Goal: Task Accomplishment & Management: Complete application form

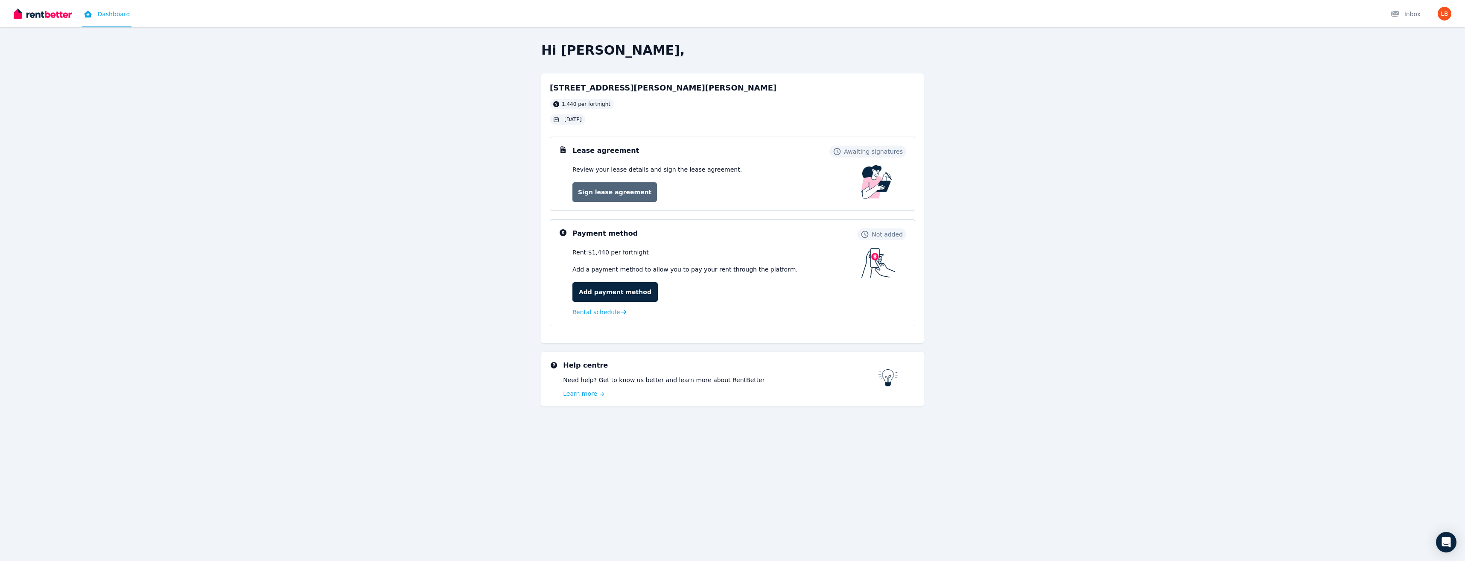
click at [625, 194] on link "Sign lease agreement" at bounding box center [615, 192] width 85 height 20
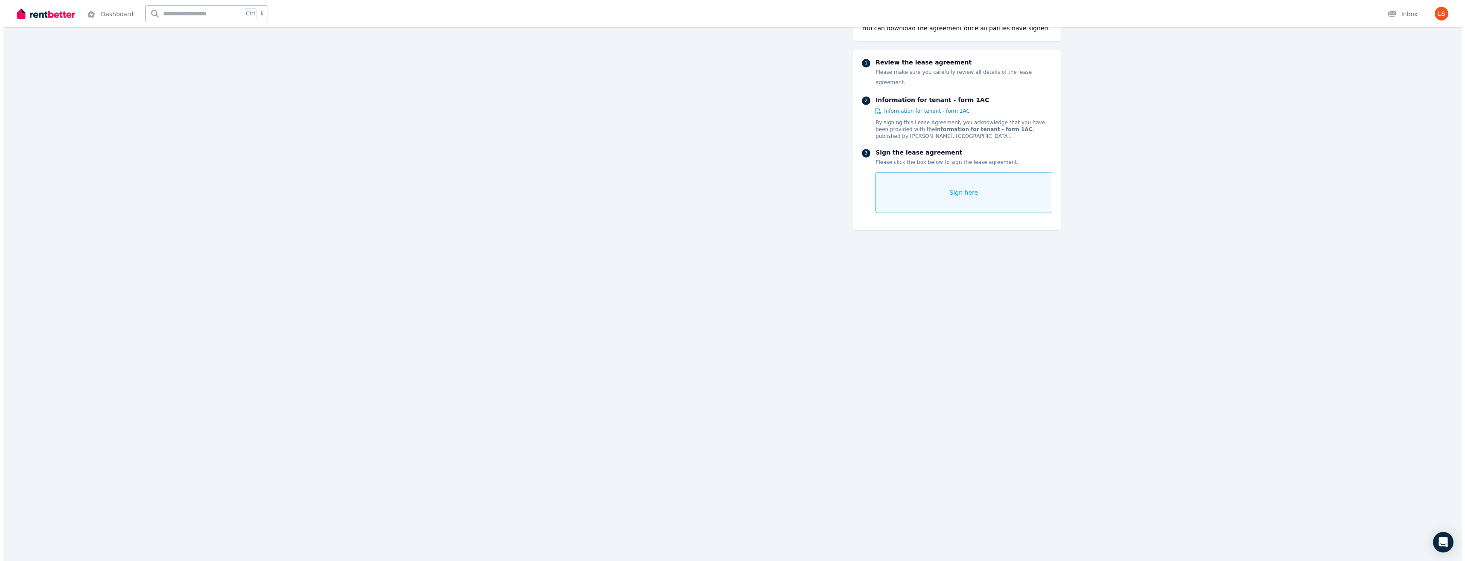
scroll to position [6305, 0]
click at [944, 176] on div "Sign here" at bounding box center [960, 192] width 176 height 41
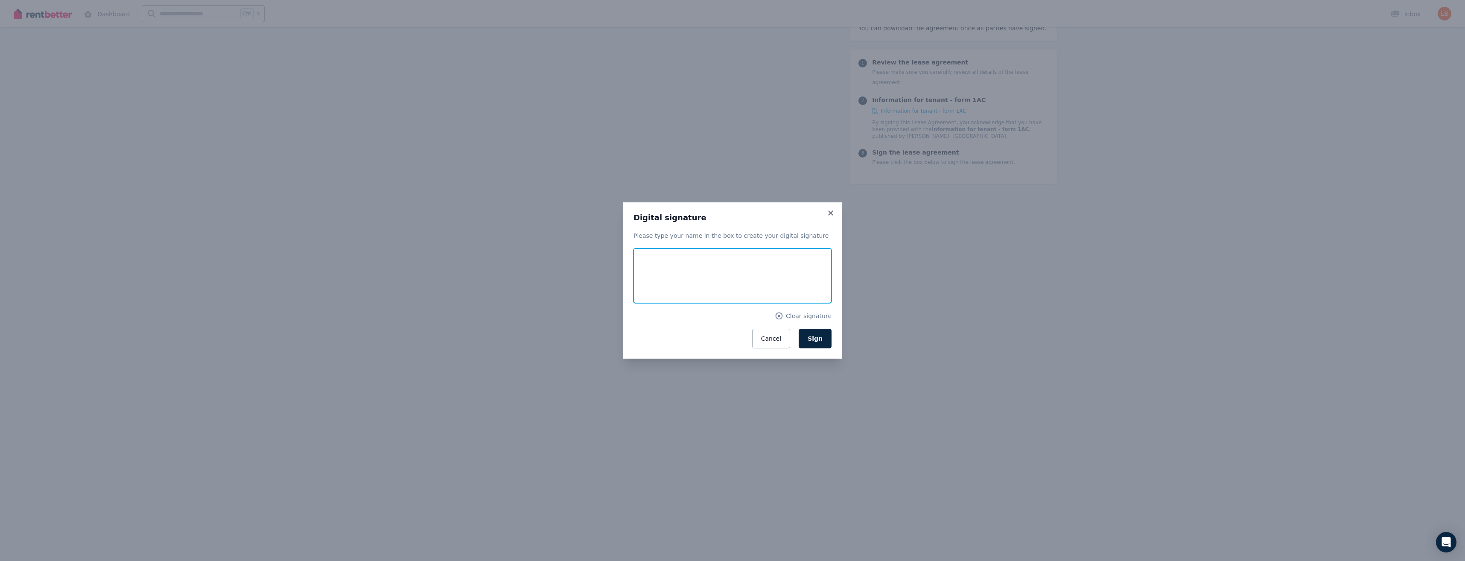
click at [650, 261] on input "text" at bounding box center [733, 276] width 198 height 55
type input "**********"
click at [822, 340] on span "Sign" at bounding box center [815, 338] width 15 height 7
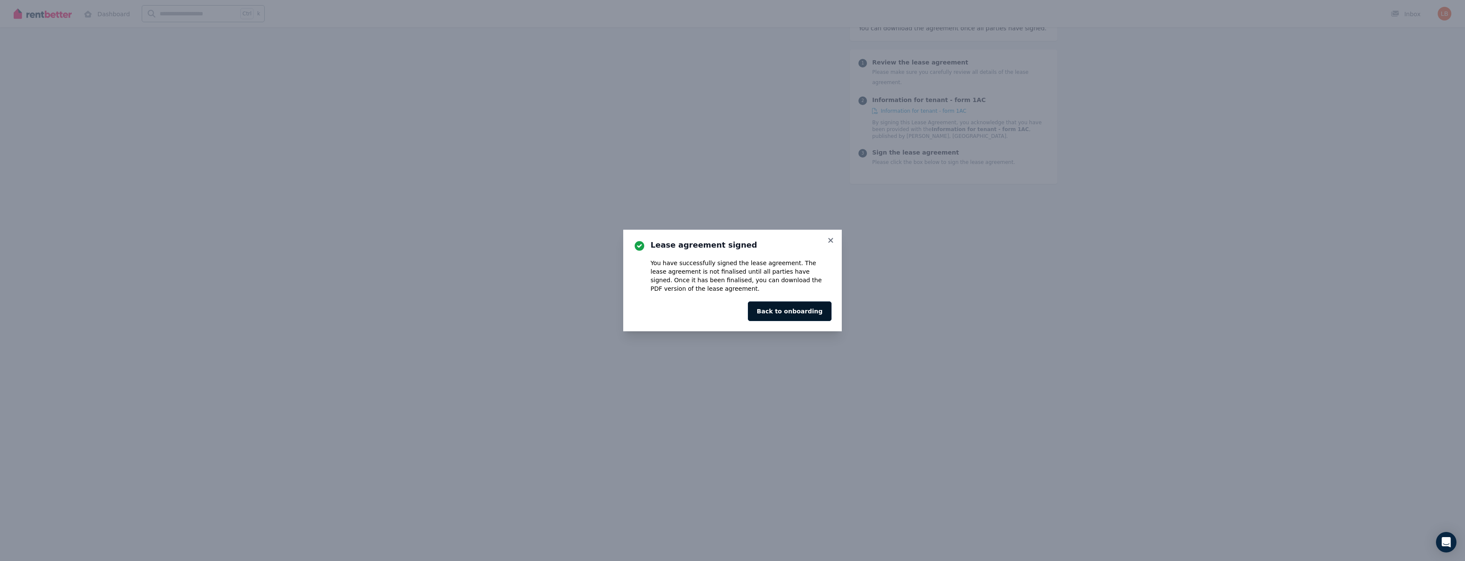
click at [788, 315] on button "Back to onboarding" at bounding box center [790, 311] width 84 height 20
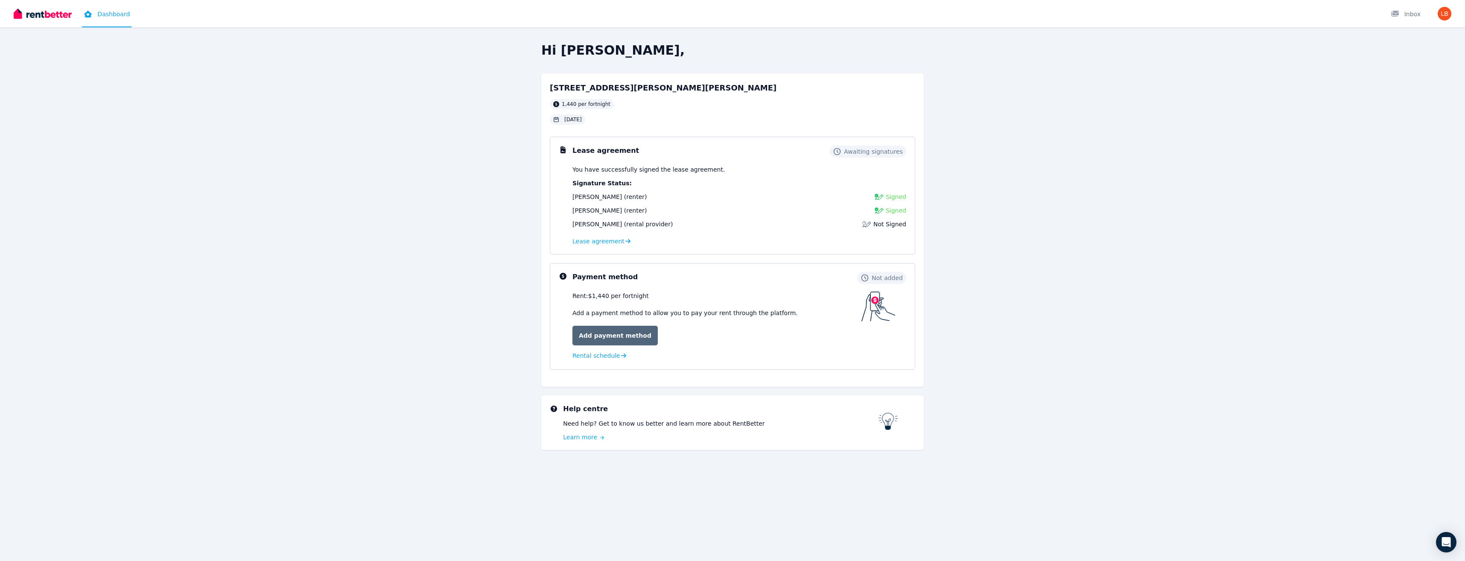
click at [619, 334] on link "Add payment method" at bounding box center [615, 336] width 85 height 20
